Goal: Find specific page/section: Find specific page/section

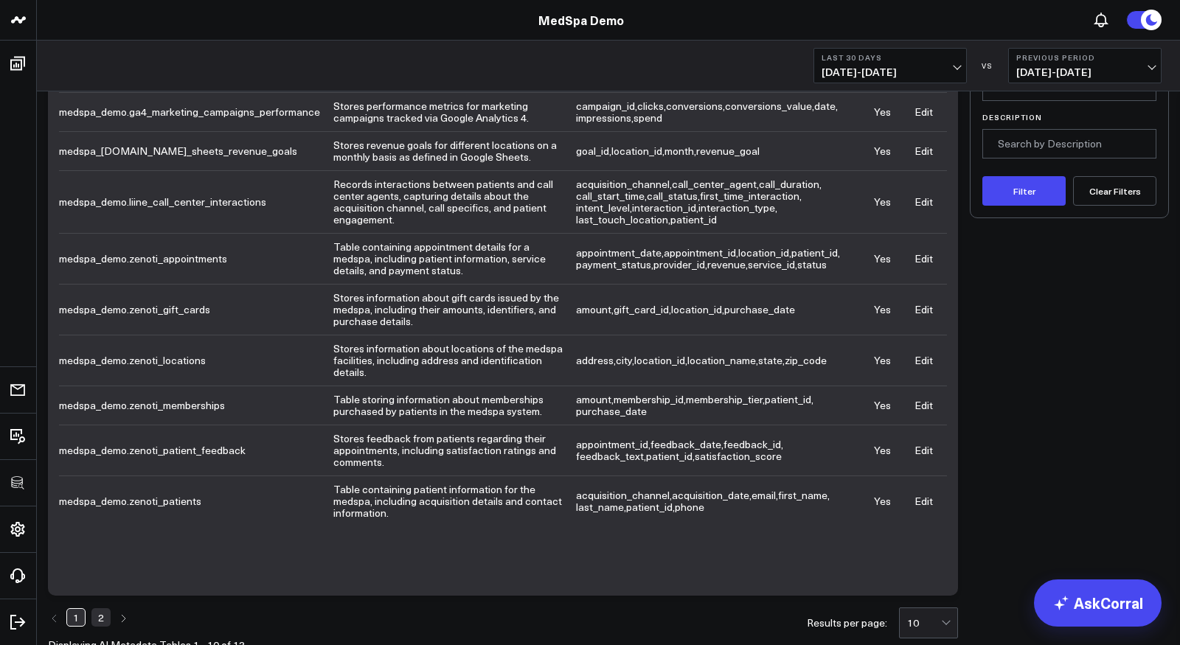
scroll to position [134, 0]
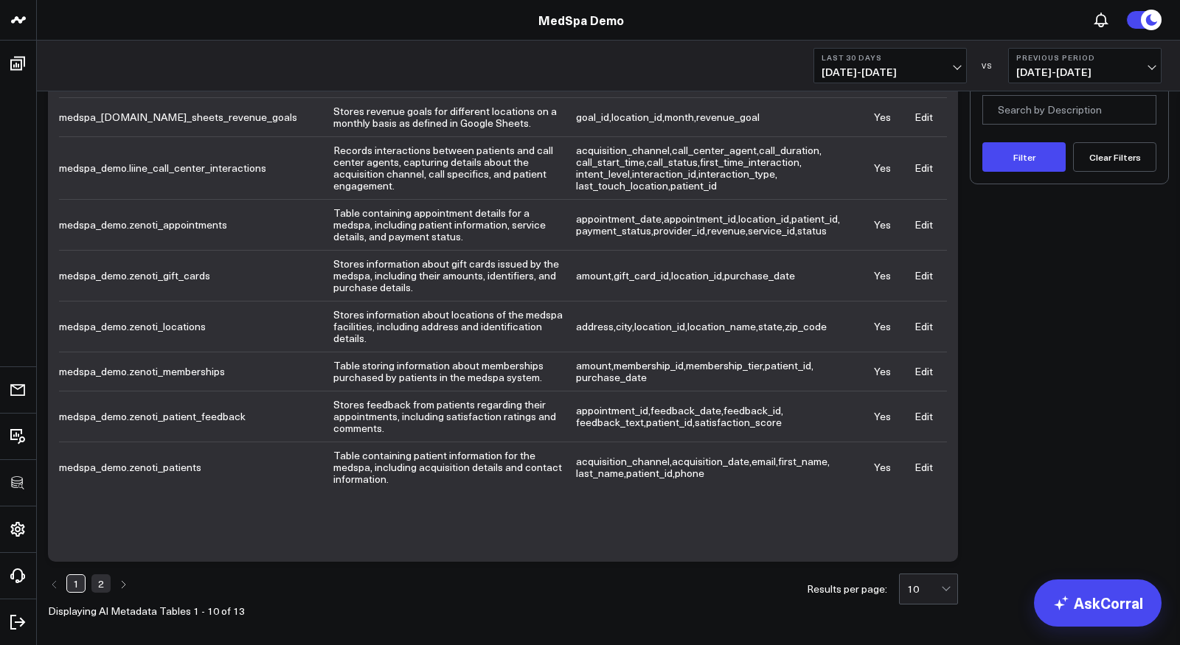
click at [933, 583] on div "10" at bounding box center [924, 589] width 34 height 12
click at [918, 517] on div "50" at bounding box center [929, 528] width 58 height 30
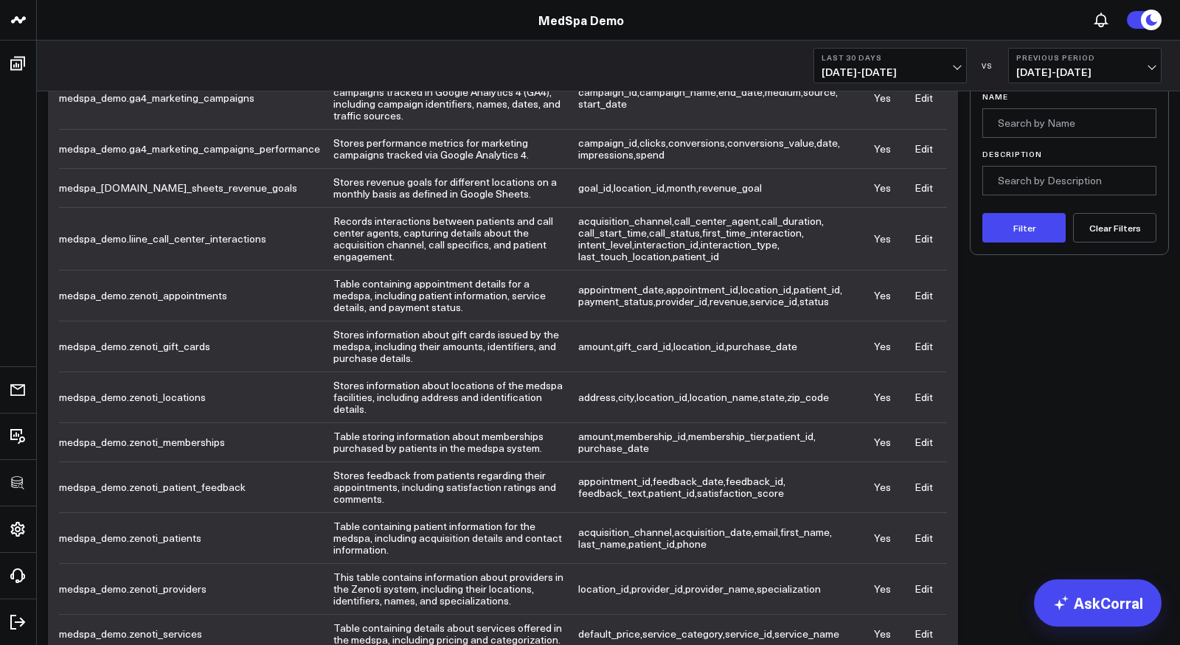
scroll to position [58, 0]
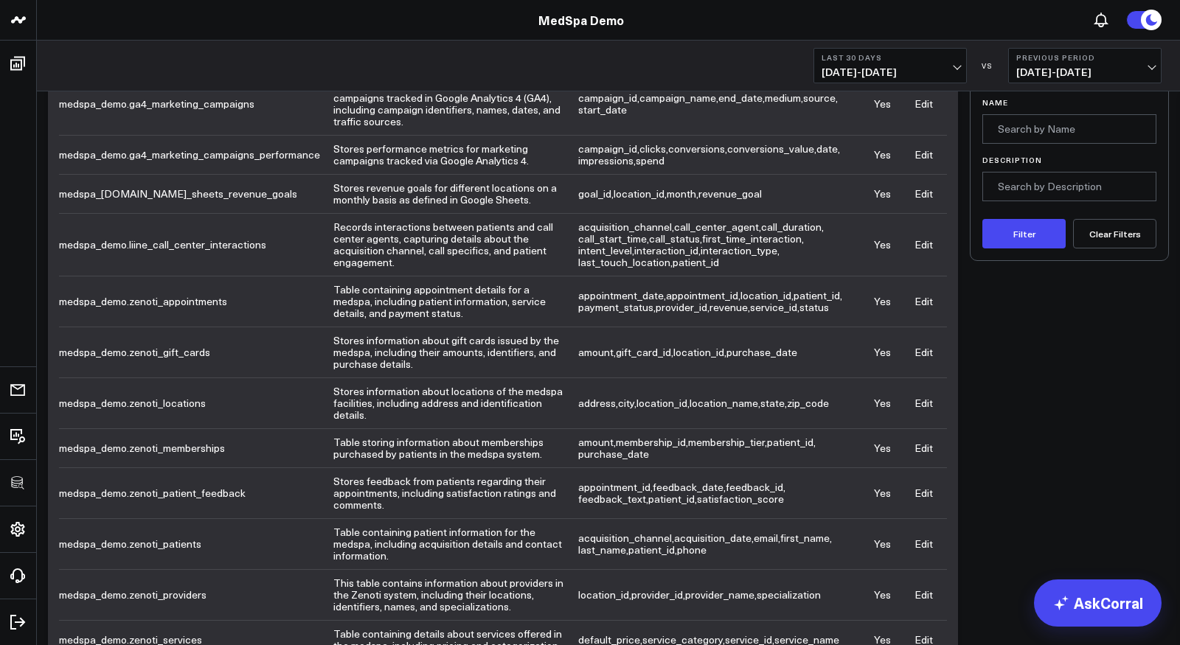
click at [923, 297] on link "Edit" at bounding box center [923, 301] width 18 height 14
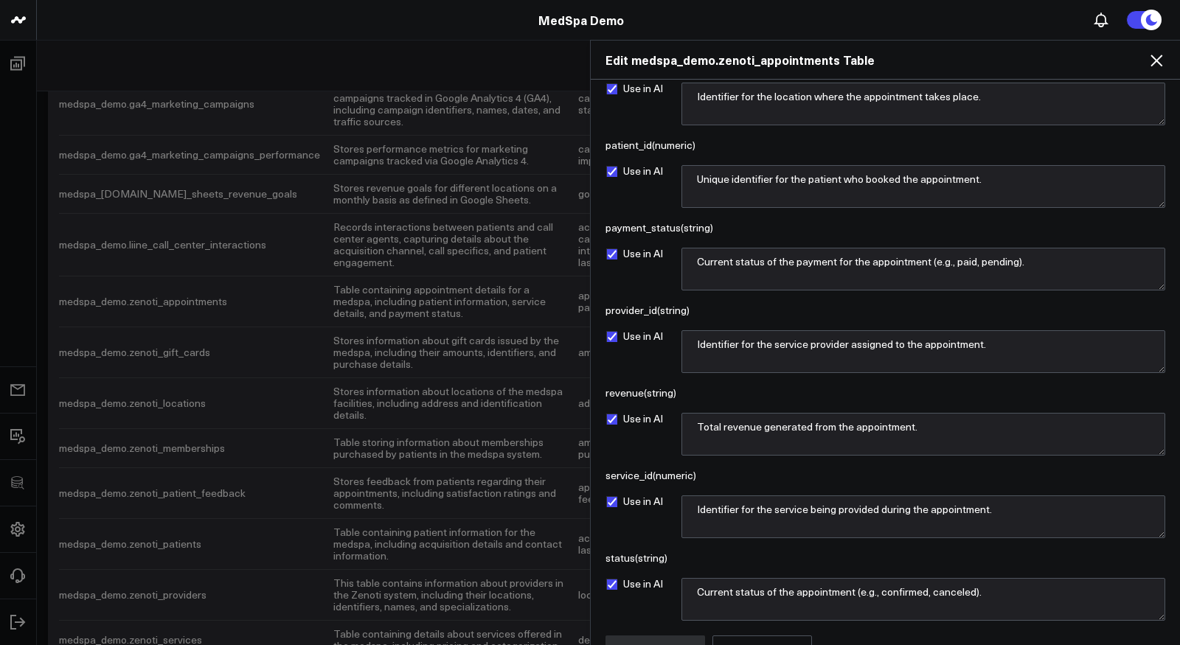
scroll to position [352, 0]
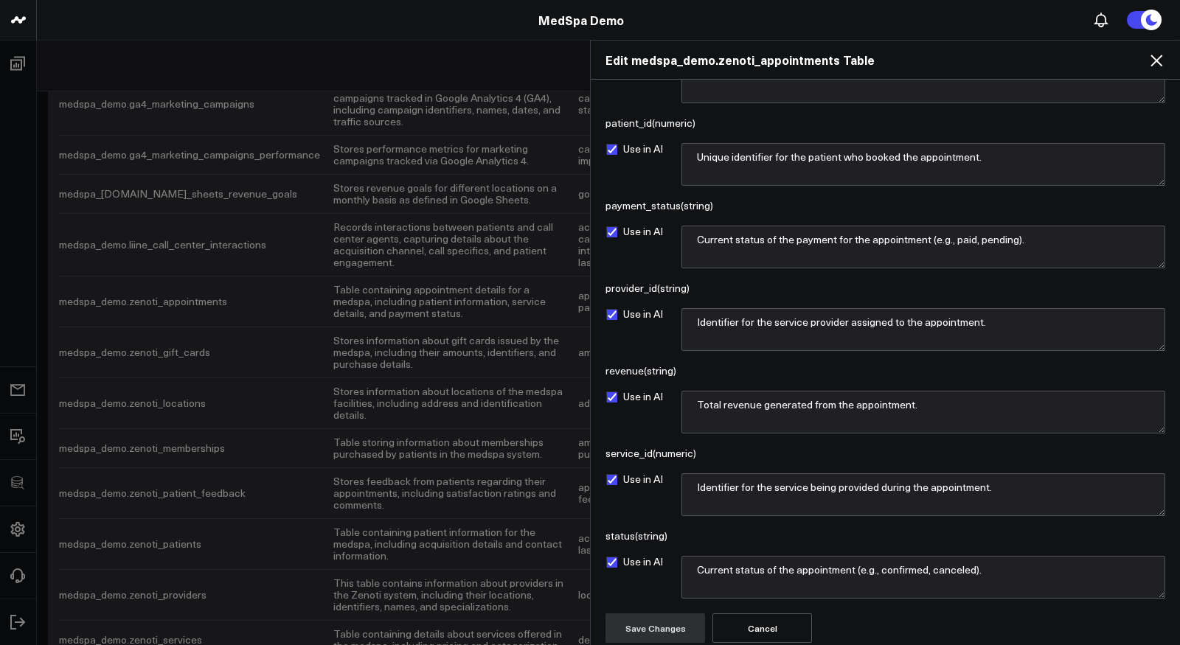
click at [1153, 58] on icon at bounding box center [1156, 61] width 12 height 12
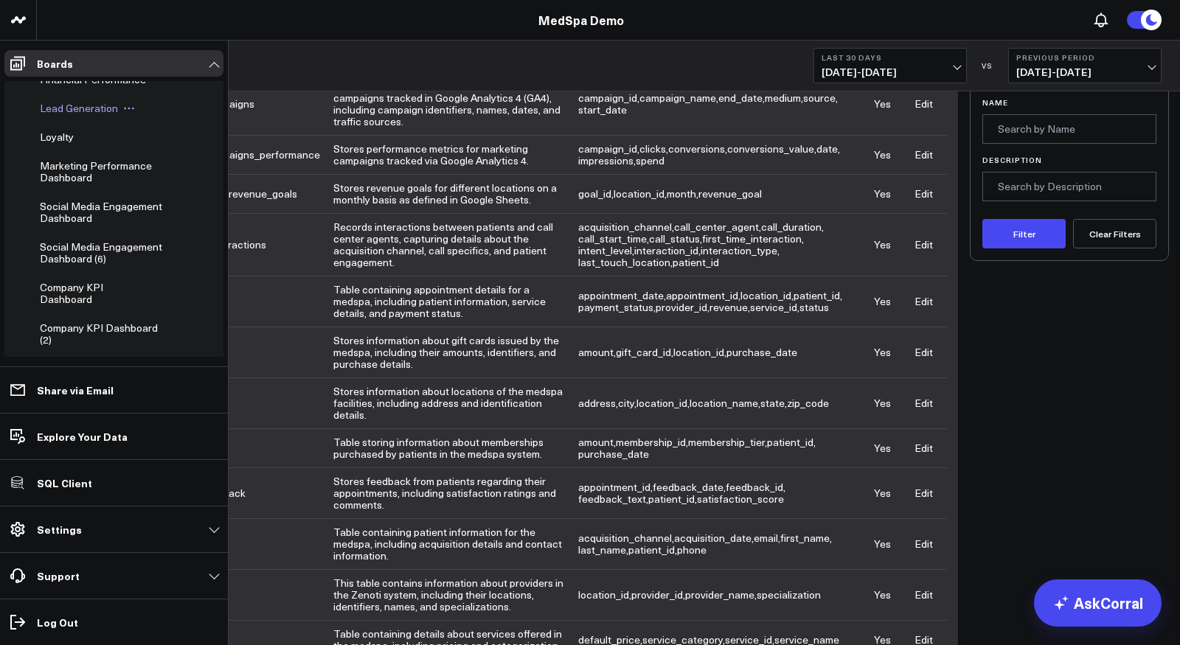
scroll to position [106, 0]
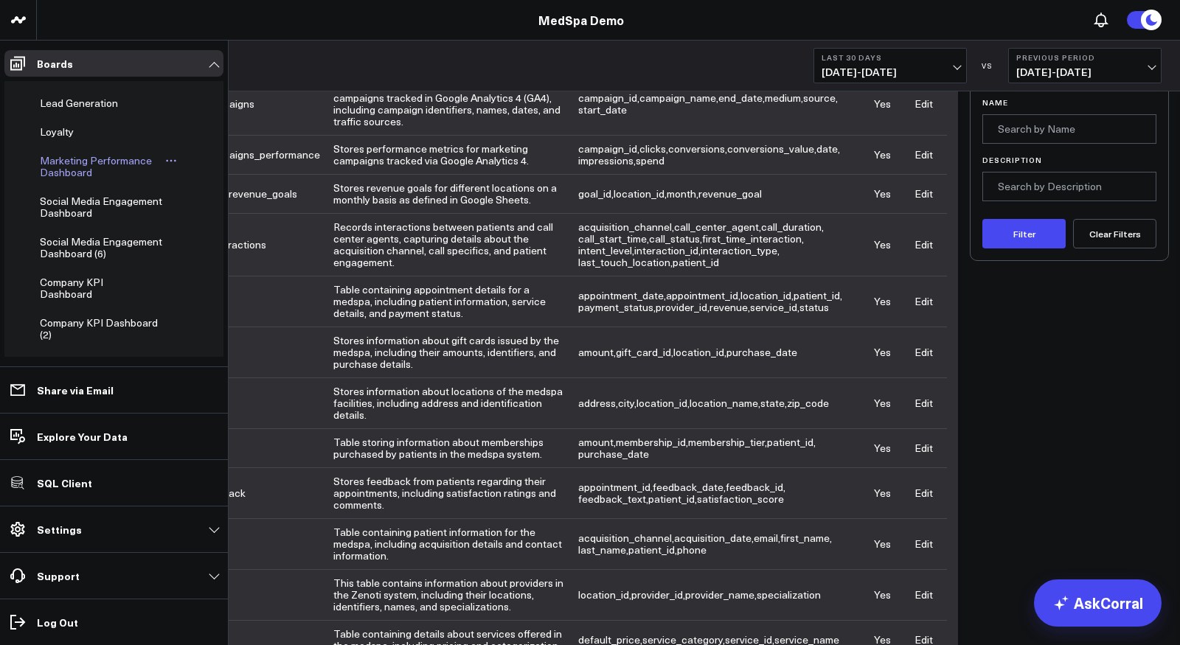
click at [72, 168] on span "Marketing Performance Dashboard" at bounding box center [96, 166] width 112 height 26
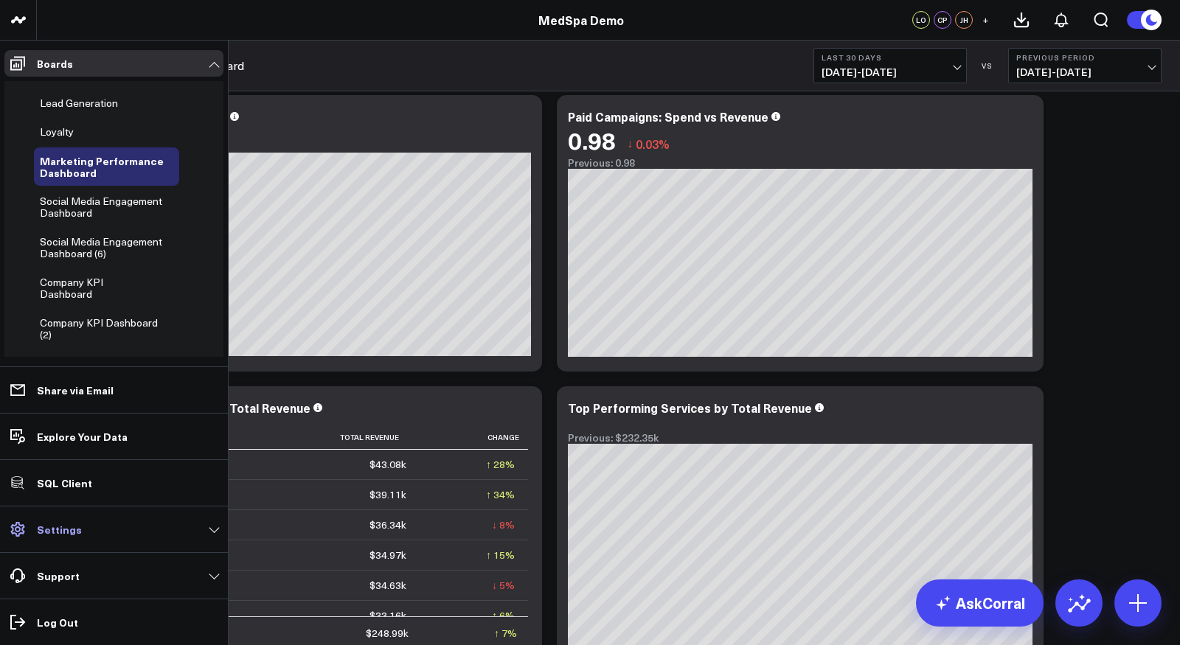
scroll to position [83, 0]
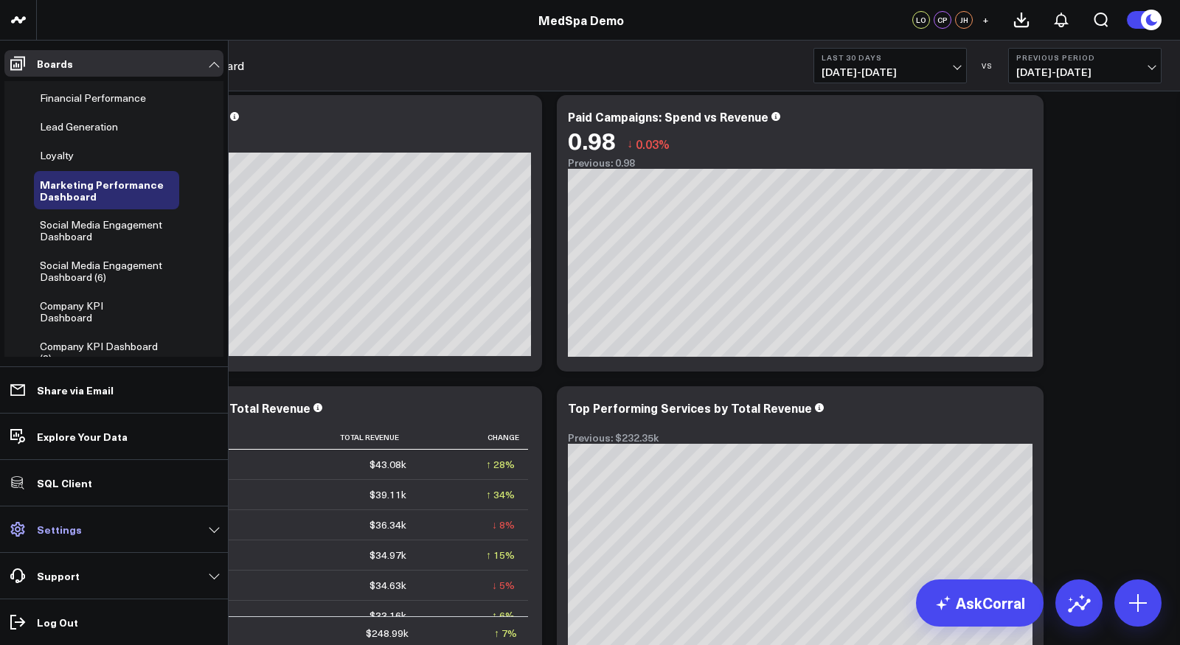
click at [34, 538] on link "Settings" at bounding box center [113, 529] width 219 height 27
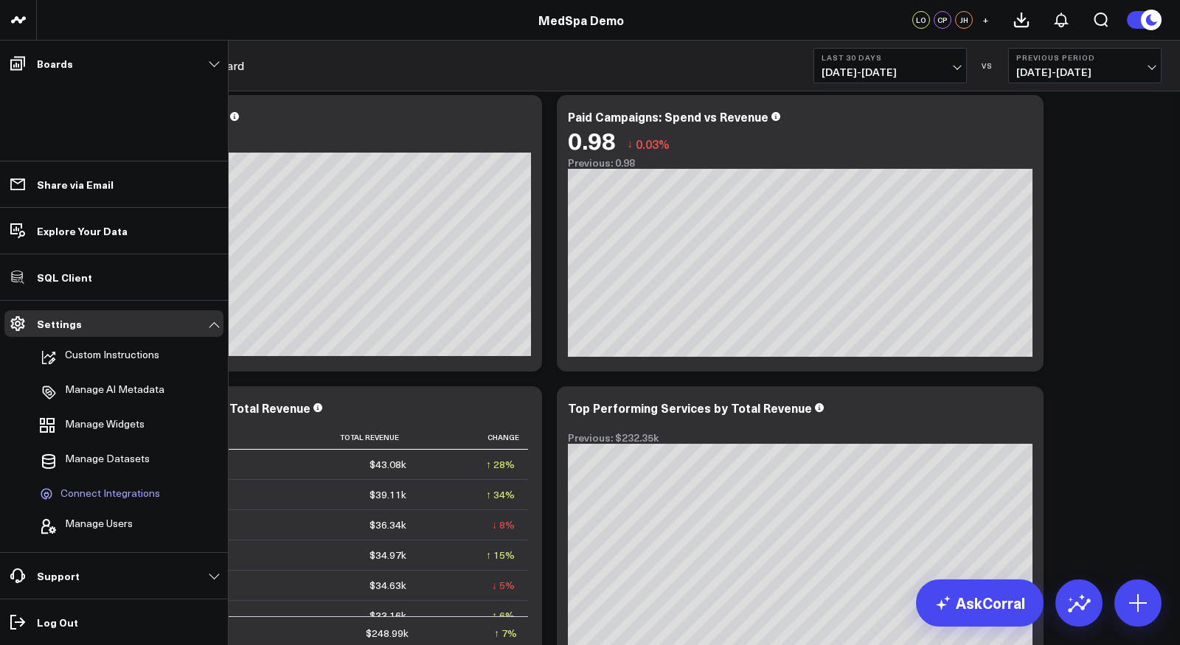
click at [130, 502] on link "Connect Integrations" at bounding box center [106, 494] width 145 height 28
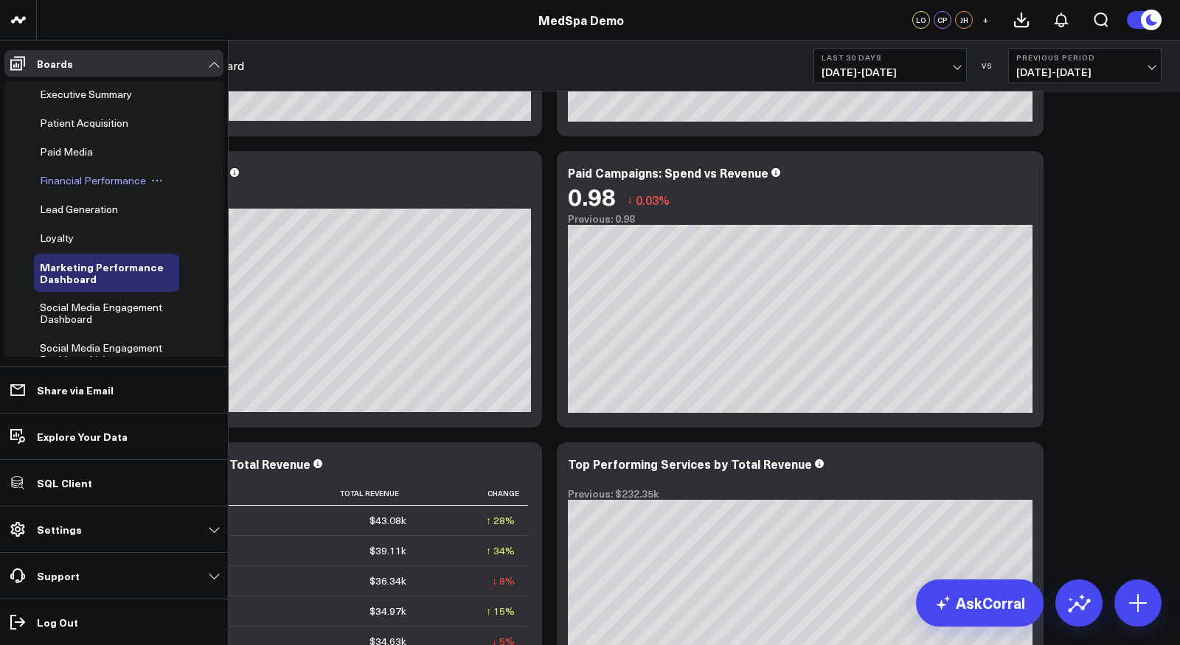
scroll to position [1077, 0]
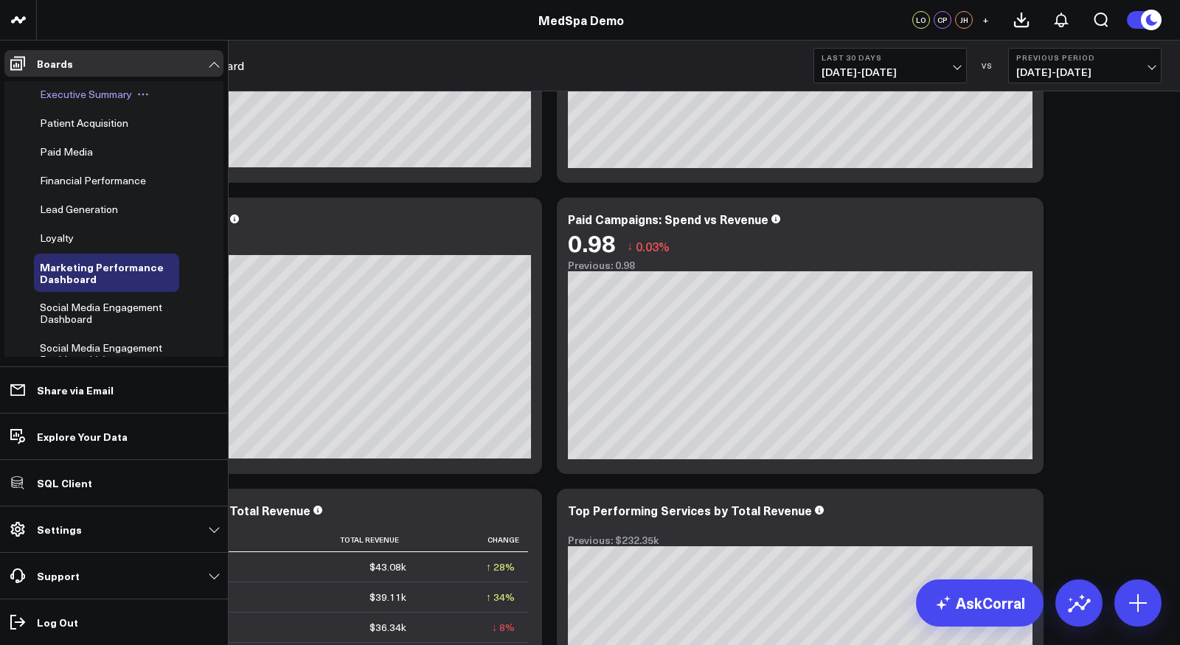
click at [88, 100] on span "Executive Summary" at bounding box center [86, 94] width 92 height 14
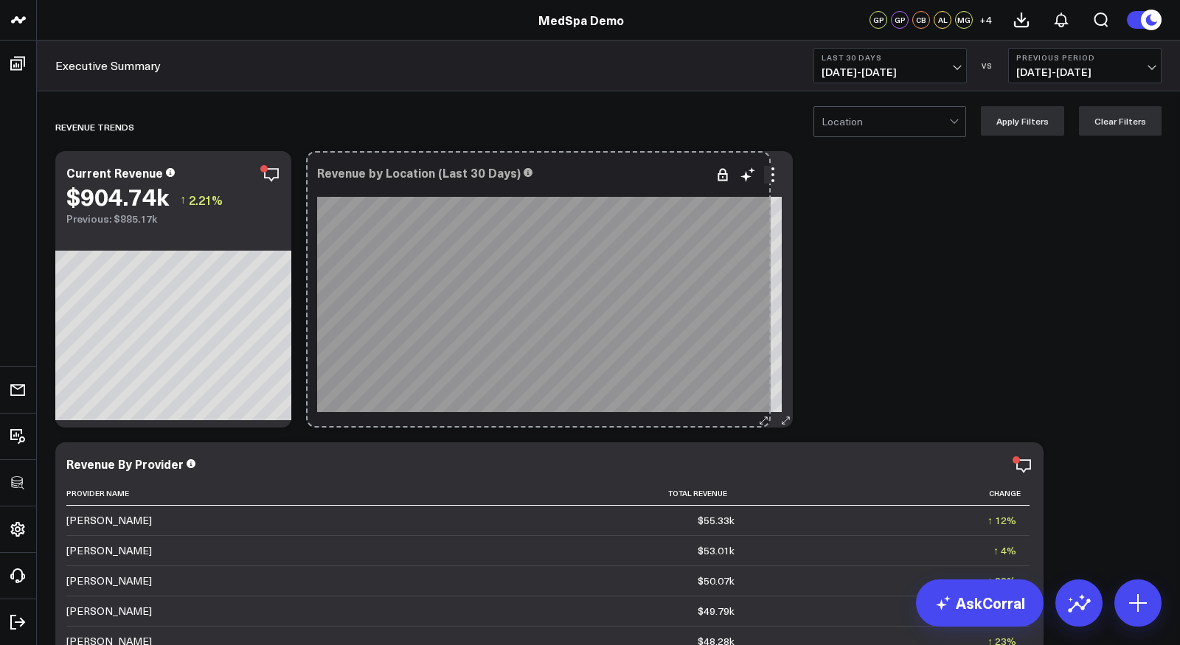
click at [763, 400] on div "Revenue by Location (Last 30 Days) So sorry. The query returned no results. Ask…" at bounding box center [549, 289] width 487 height 277
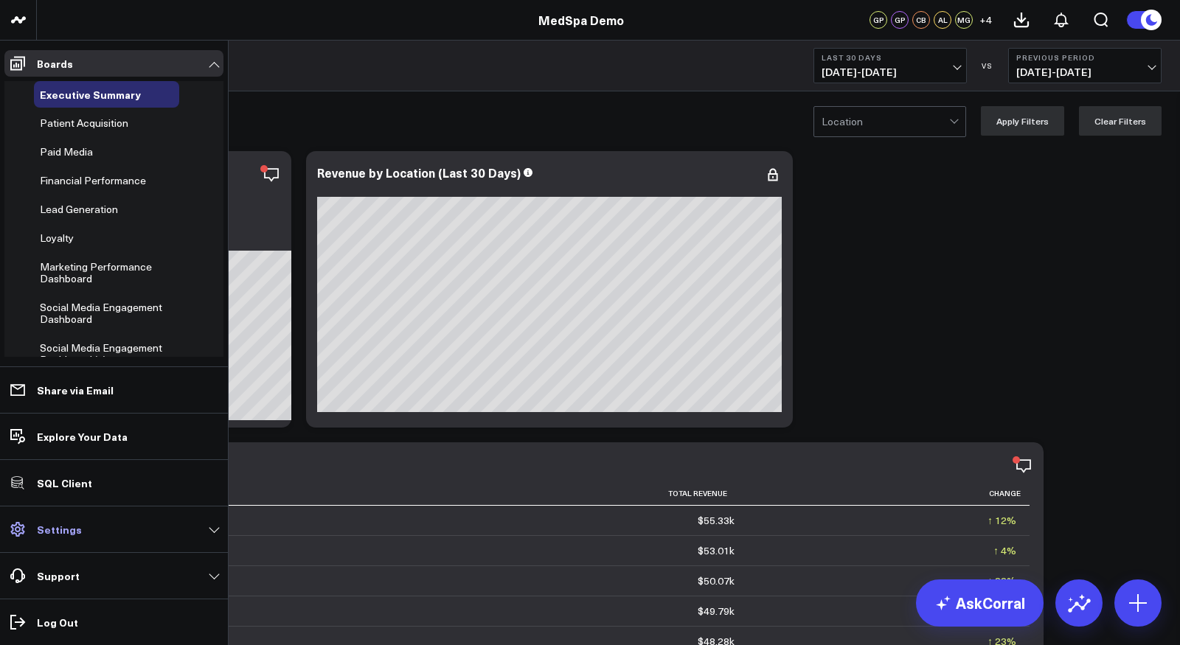
click at [69, 530] on p "Settings" at bounding box center [59, 530] width 45 height 12
